Goal: Information Seeking & Learning: Find specific fact

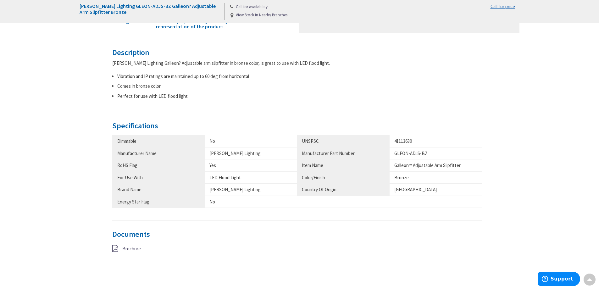
scroll to position [252, 0]
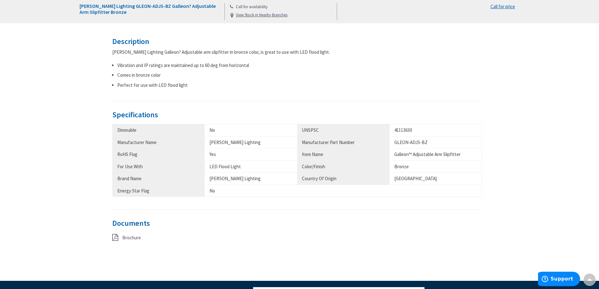
click at [127, 235] on span "Brochure" at bounding box center [131, 238] width 19 height 6
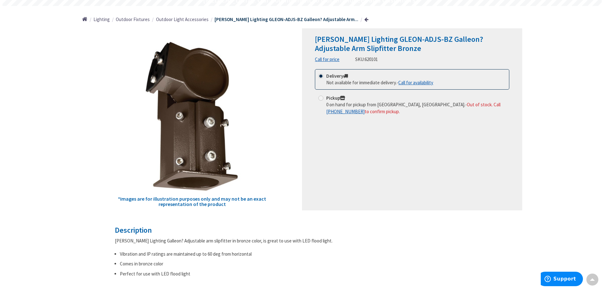
scroll to position [0, 0]
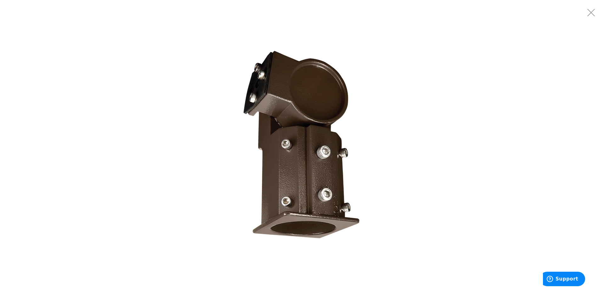
click at [338, 123] on img at bounding box center [302, 144] width 189 height 189
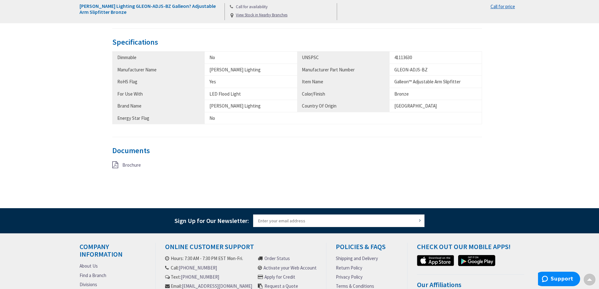
scroll to position [314, 0]
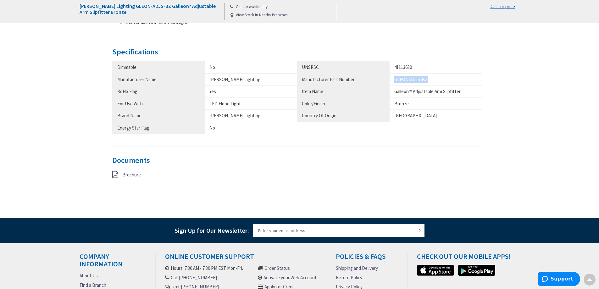
drag, startPoint x: 426, startPoint y: 79, endPoint x: 395, endPoint y: 79, distance: 30.8
click at [395, 79] on div "GLEON-ADJS-BZ" at bounding box center [435, 79] width 83 height 7
copy div "GLEON-ADJS-BZ"
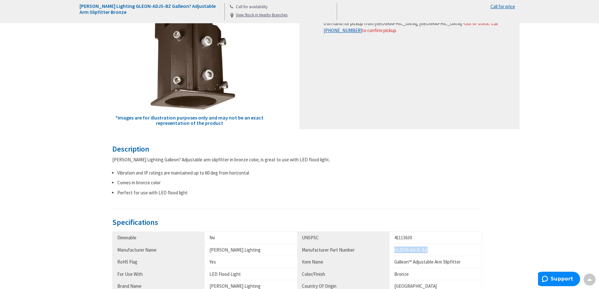
scroll to position [0, 0]
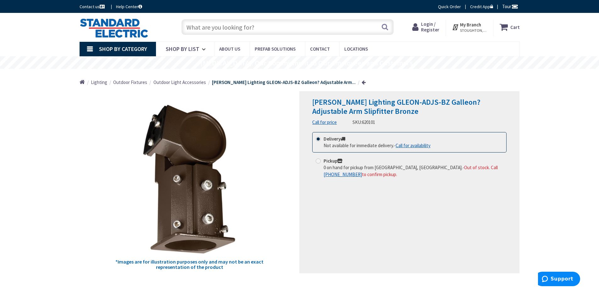
click at [248, 30] on input "text" at bounding box center [287, 27] width 212 height 16
paste input "GLEON-ADJS-BZ"
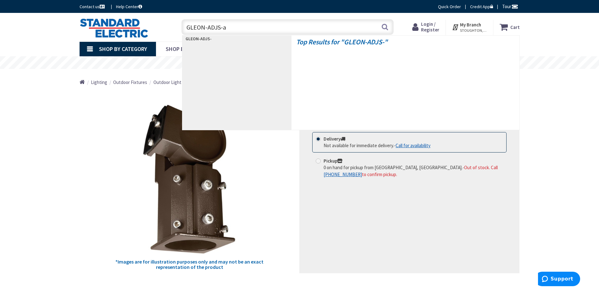
type input "GLEON-ADJS-ap"
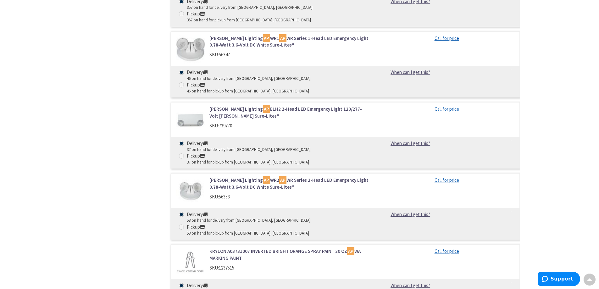
scroll to position [1038, 0]
